Goal: Task Accomplishment & Management: Use online tool/utility

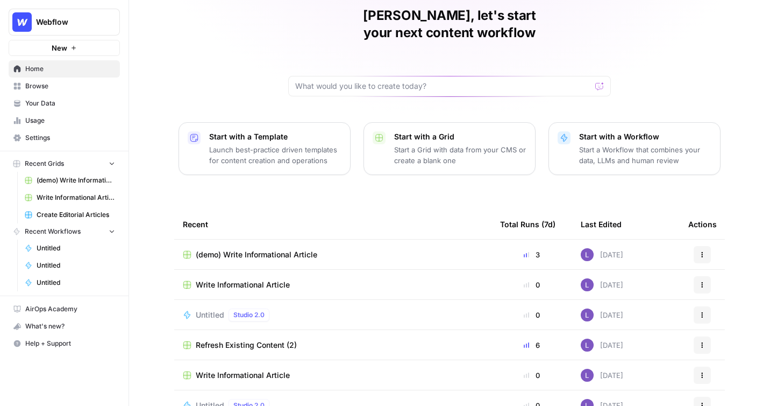
scroll to position [56, 0]
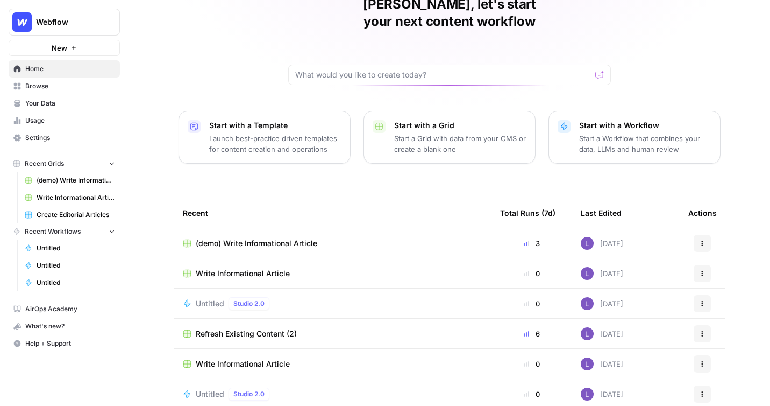
click at [44, 95] on link "Your Data" at bounding box center [64, 103] width 111 height 17
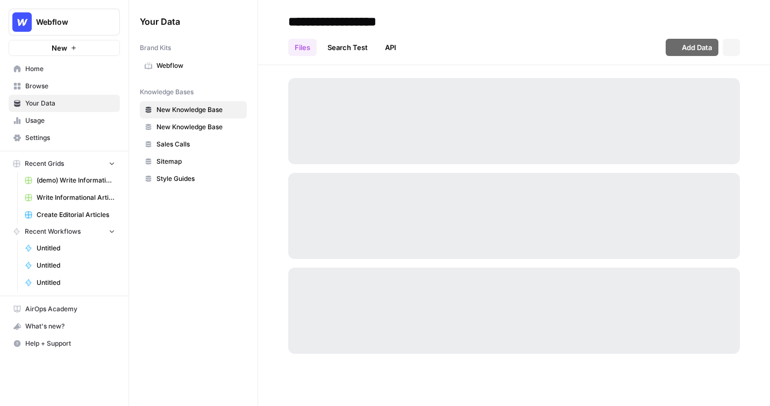
click at [47, 87] on span "Browse" at bounding box center [70, 86] width 90 height 10
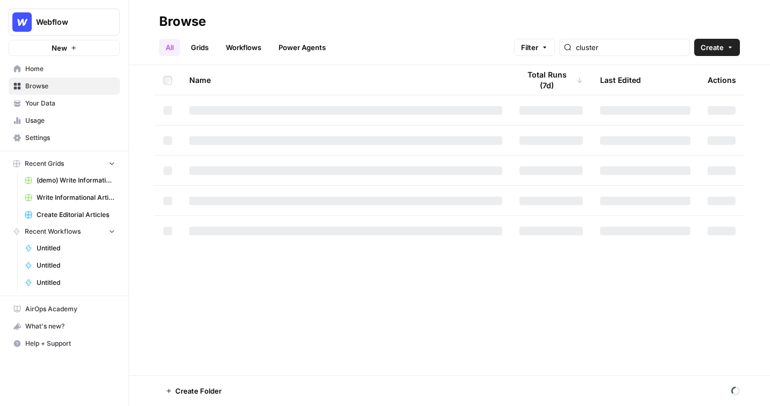
click at [191, 48] on link "Grids" at bounding box center [199, 47] width 31 height 17
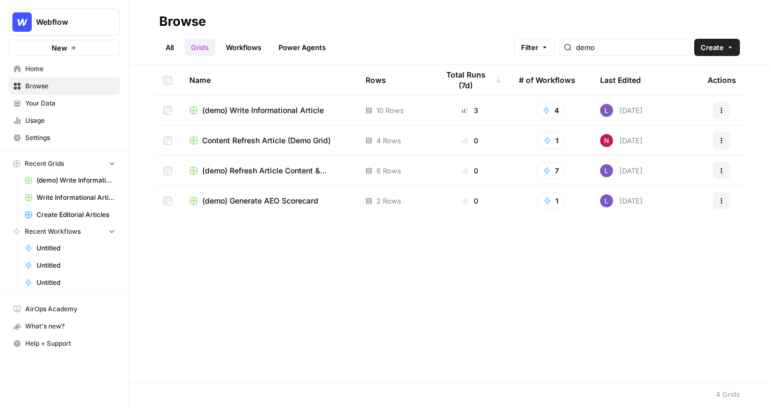
click at [280, 195] on span "(demo) Generate AEO Scorecard" at bounding box center [260, 200] width 116 height 11
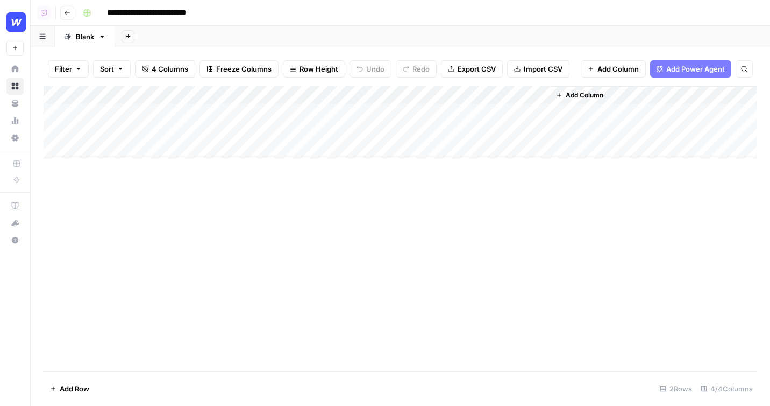
click at [102, 113] on div "Add Column" at bounding box center [401, 122] width 714 height 72
click at [405, 110] on div "Add Column" at bounding box center [401, 122] width 714 height 72
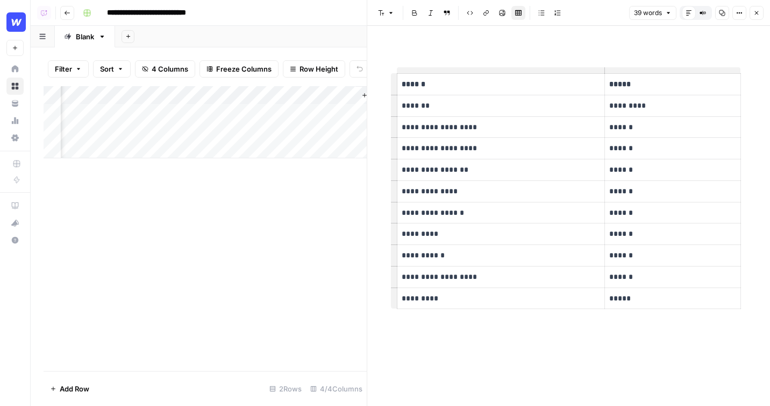
scroll to position [0, 209]
click at [328, 111] on div "Add Column" at bounding box center [205, 122] width 323 height 72
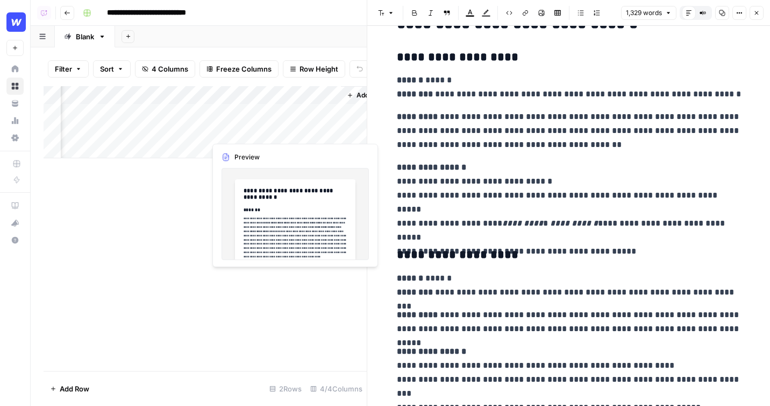
scroll to position [0, 243]
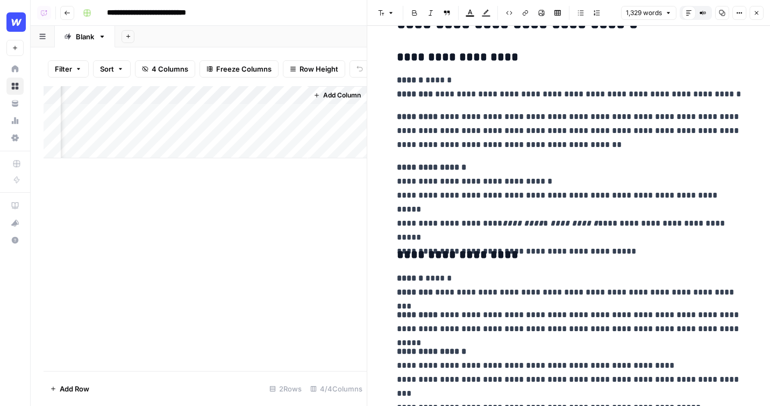
click at [323, 95] on span "Add Column" at bounding box center [342, 95] width 38 height 10
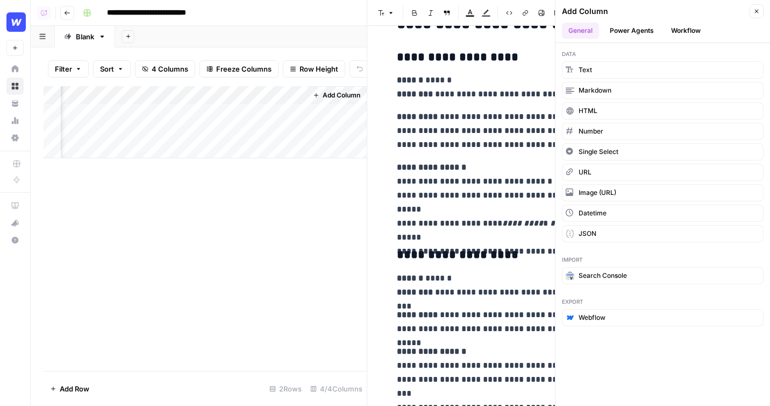
click at [638, 31] on button "Power Agents" at bounding box center [632, 31] width 57 height 16
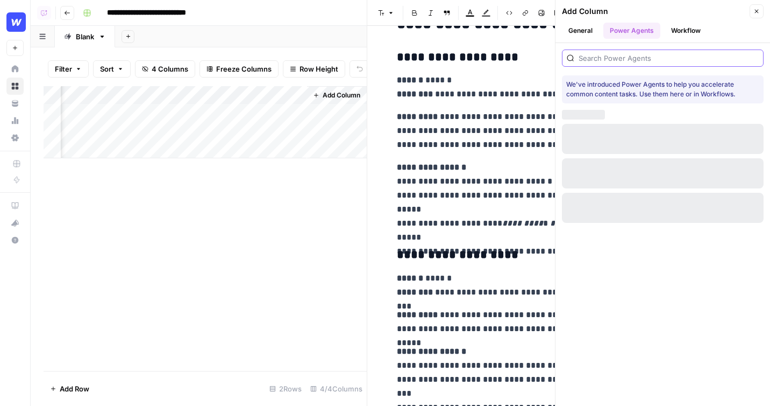
click at [650, 53] on input "search" at bounding box center [669, 58] width 180 height 11
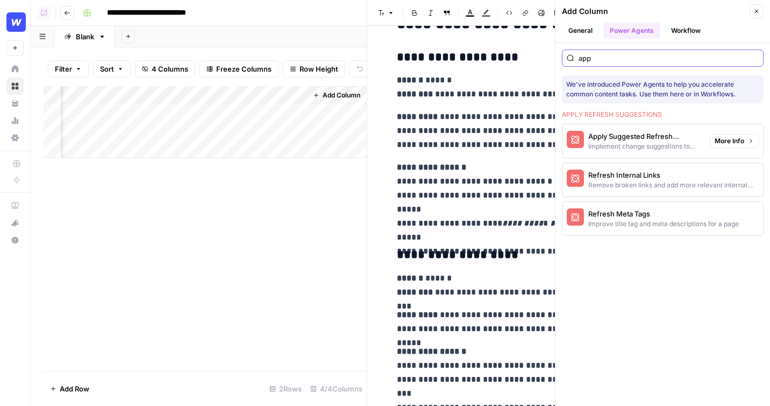
type input "app"
click at [667, 140] on div "Apply Suggested Refresh Changes" at bounding box center [644, 136] width 113 height 11
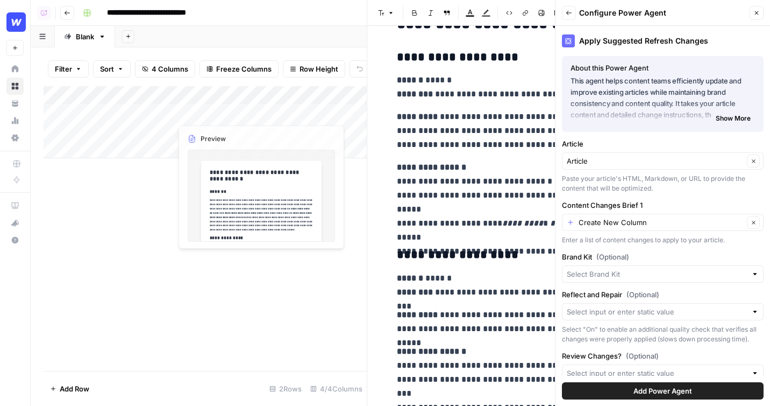
scroll to position [0, 0]
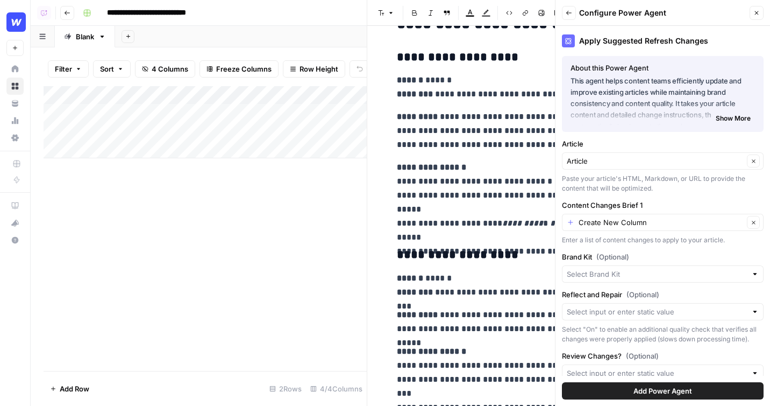
click at [677, 391] on span "Add Power Agent" at bounding box center [663, 390] width 59 height 11
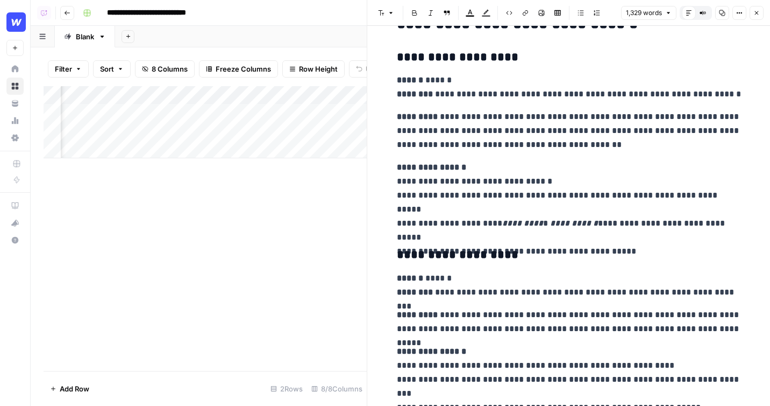
scroll to position [0, 380]
click at [154, 113] on div "Add Column" at bounding box center [205, 122] width 323 height 72
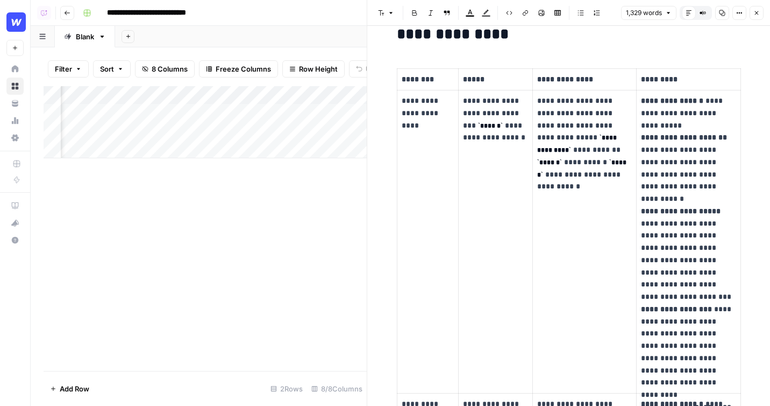
scroll to position [253, 0]
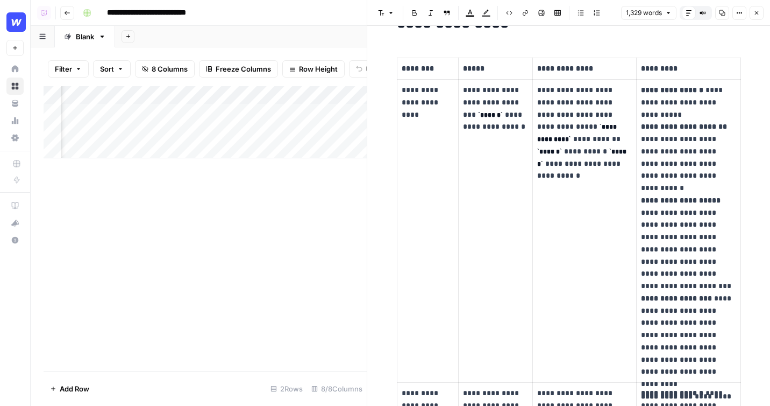
click at [757, 16] on button "Close" at bounding box center [757, 13] width 14 height 14
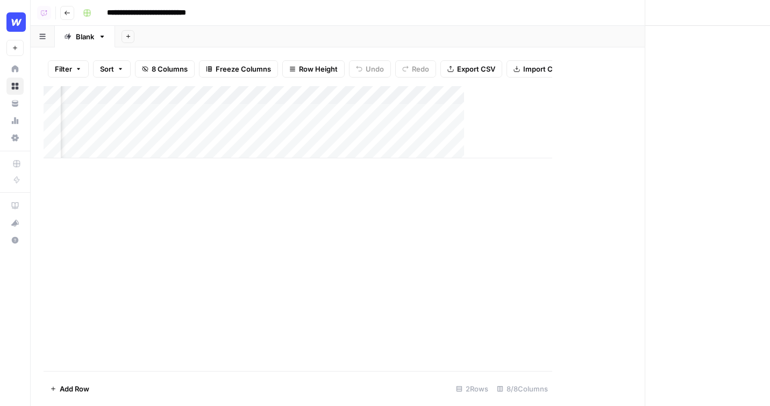
scroll to position [0, 227]
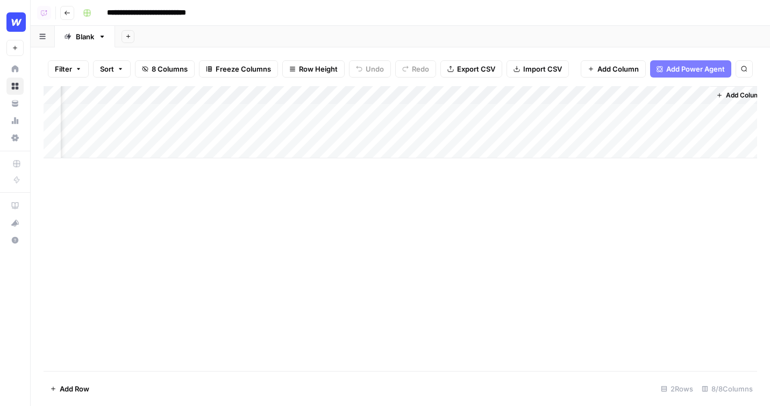
click at [479, 113] on div "Add Column" at bounding box center [401, 122] width 714 height 72
click at [491, 97] on div "Add Column" at bounding box center [401, 122] width 714 height 72
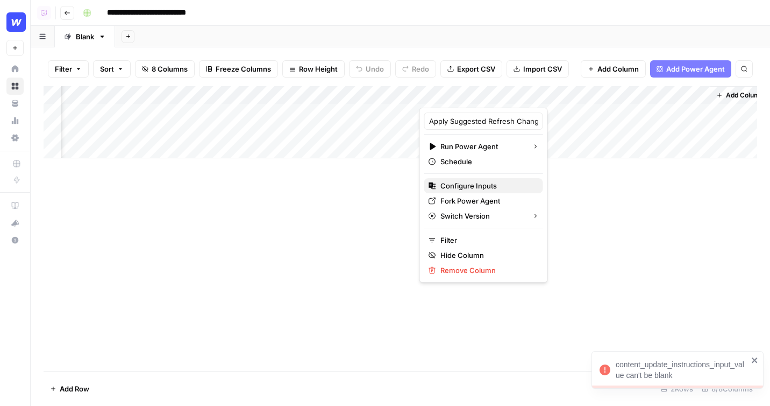
click at [468, 183] on span "Configure Inputs" at bounding box center [488, 185] width 94 height 11
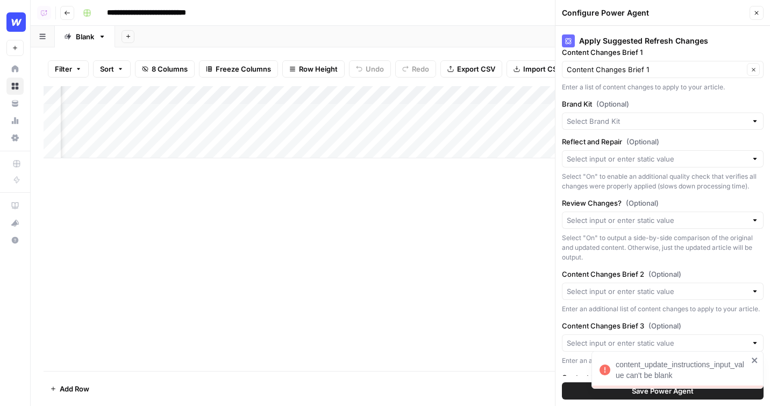
scroll to position [219, 0]
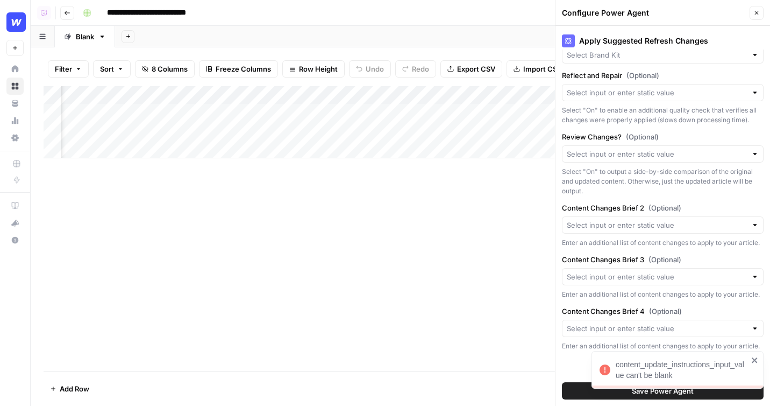
click at [682, 379] on div "content_update_instructions_input_value can't be blank" at bounding box center [682, 370] width 132 height 22
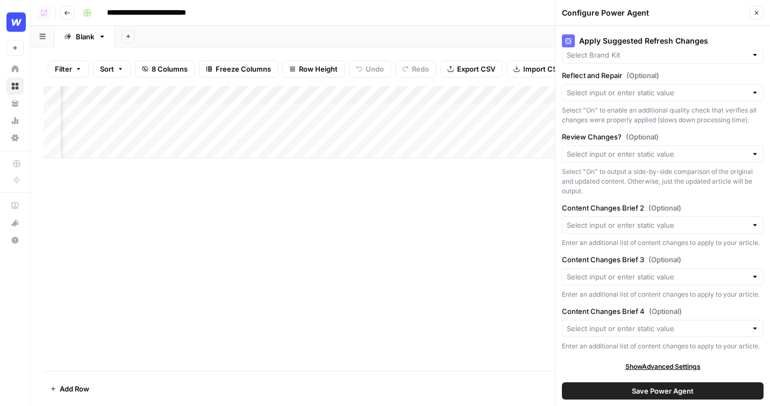
scroll to position [218, 0]
click at [472, 113] on div "Add Column" at bounding box center [401, 122] width 714 height 72
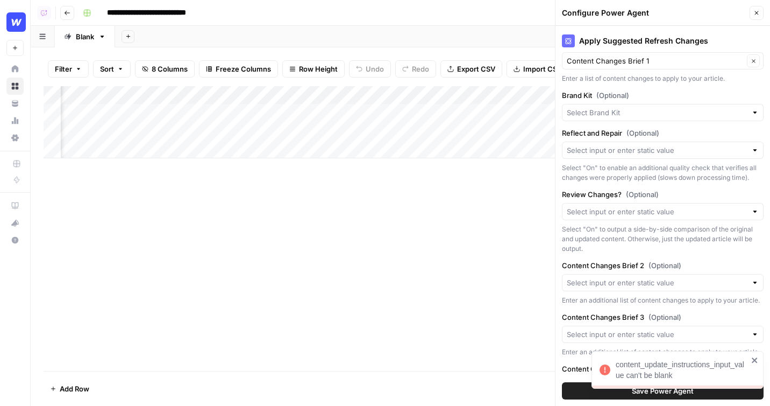
scroll to position [219, 0]
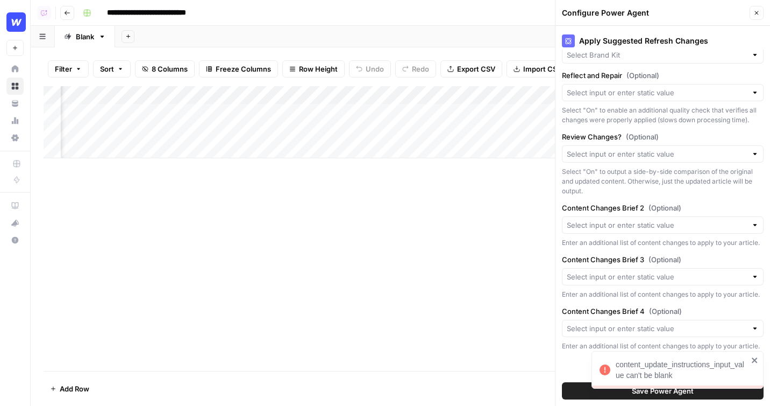
click at [707, 365] on div "content_update_instructions_input_value can't be blank" at bounding box center [682, 370] width 132 height 22
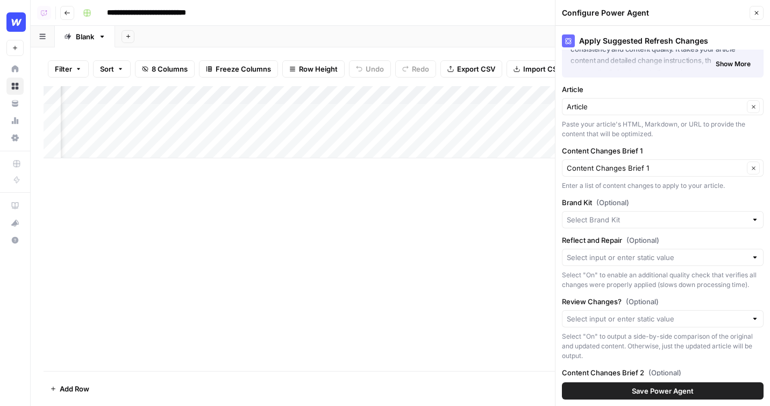
scroll to position [0, 111]
click at [514, 96] on div "Add Column" at bounding box center [401, 122] width 714 height 72
click at [183, 112] on div "Add Column" at bounding box center [401, 122] width 714 height 72
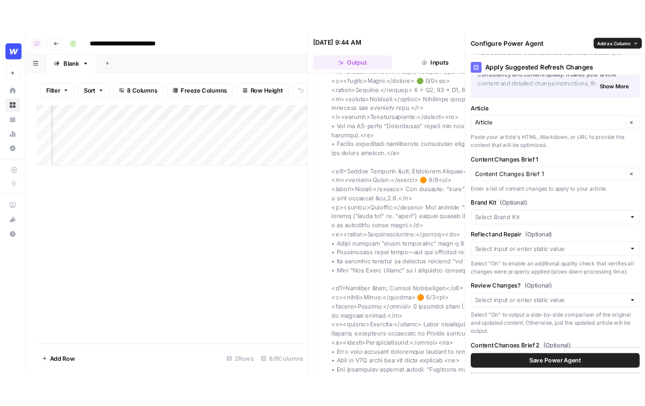
scroll to position [2058, 0]
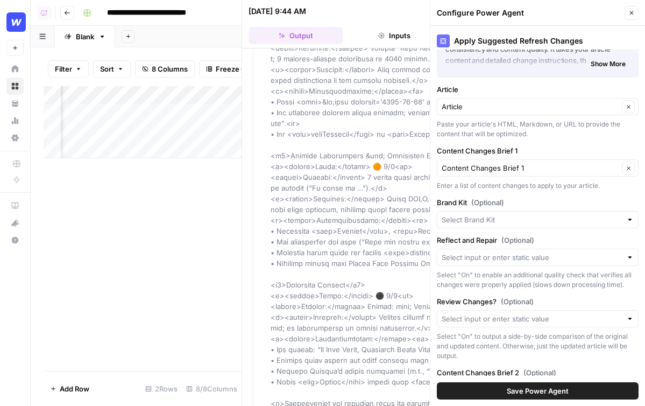
click at [631, 16] on button "Close" at bounding box center [631, 13] width 14 height 14
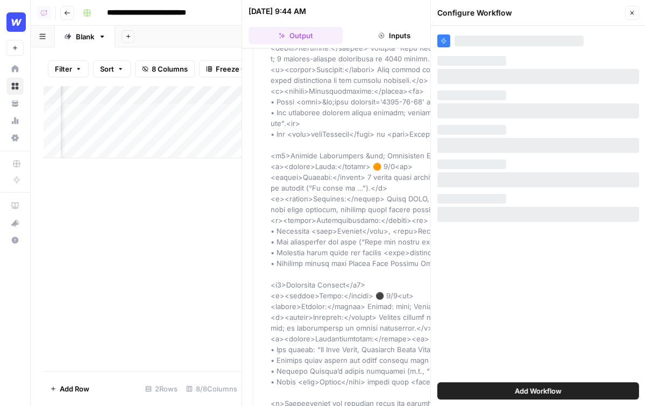
scroll to position [0, 0]
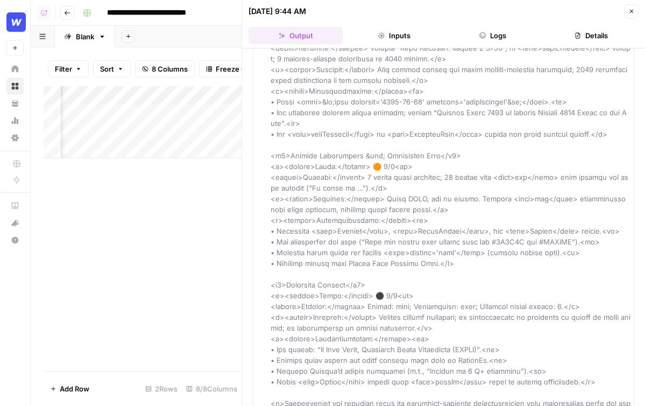
click at [634, 12] on icon "button" at bounding box center [631, 11] width 6 height 6
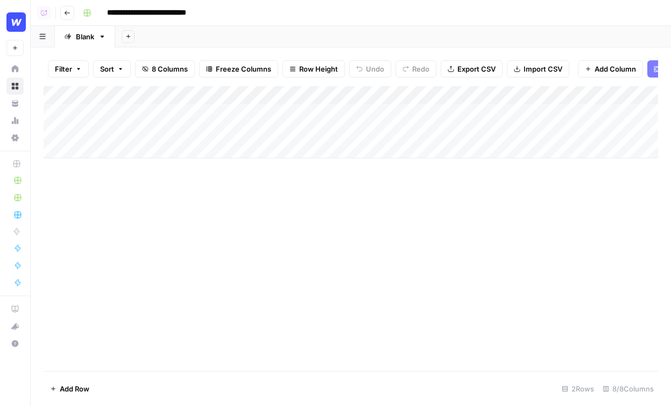
click at [62, 15] on button "Go back" at bounding box center [67, 13] width 14 height 14
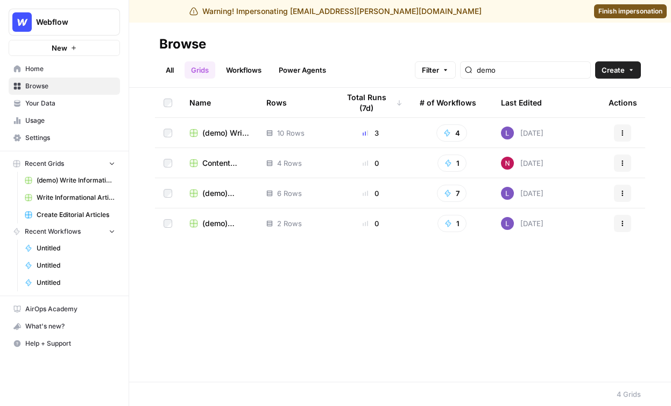
click at [226, 129] on span "(demo) Write Informational Article" at bounding box center [225, 132] width 47 height 11
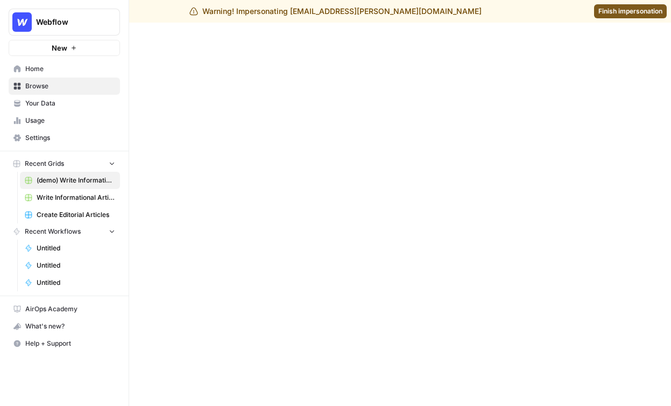
click at [629, 8] on span "Finish impersonation" at bounding box center [630, 11] width 64 height 10
